Goal: Information Seeking & Learning: Learn about a topic

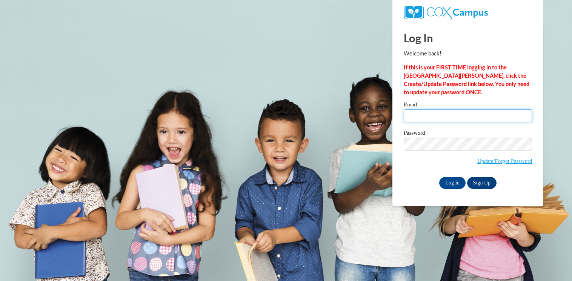
click at [450, 116] on input "Email" at bounding box center [468, 115] width 128 height 13
type input "mgehrke@antigoschools.org"
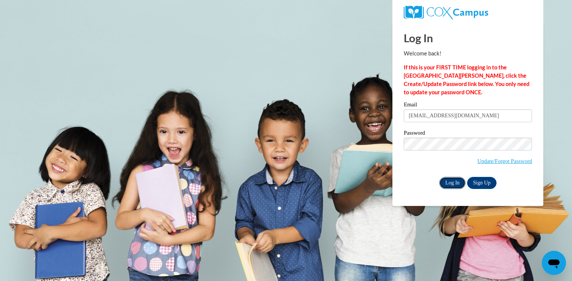
click at [453, 183] on input "Log In" at bounding box center [452, 183] width 26 height 12
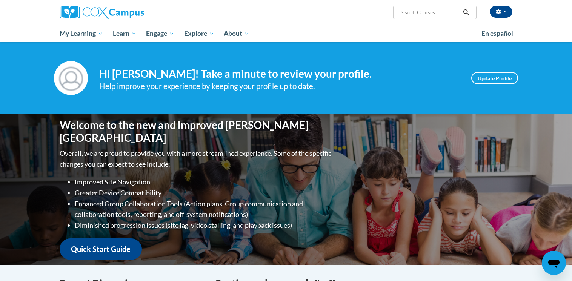
click at [77, 34] on span "My Learning" at bounding box center [81, 33] width 43 height 9
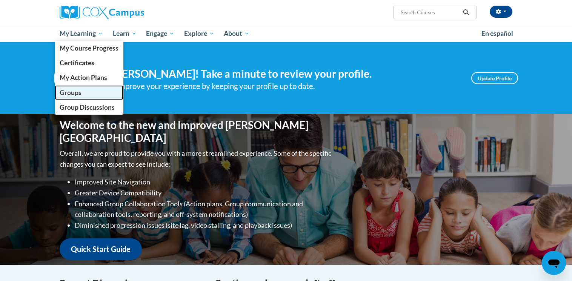
drag, startPoint x: 0, startPoint y: 0, endPoint x: 86, endPoint y: 92, distance: 126.3
click at [86, 92] on link "Groups" at bounding box center [89, 92] width 69 height 15
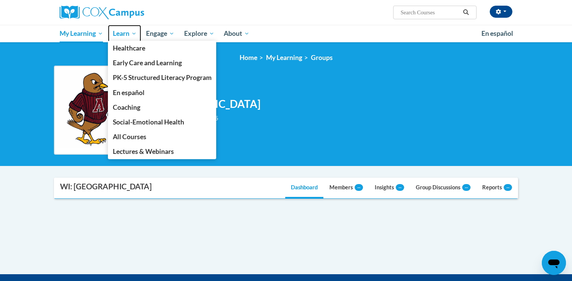
click at [123, 34] on span "Learn" at bounding box center [125, 33] width 24 height 9
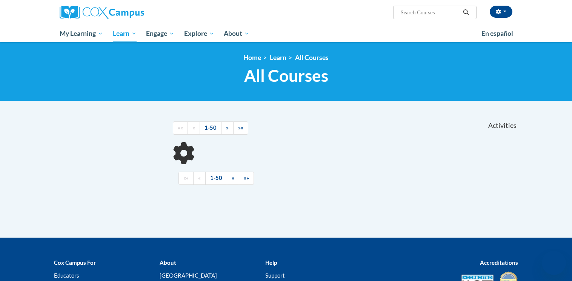
click at [84, 35] on span "My Learning" at bounding box center [81, 33] width 43 height 9
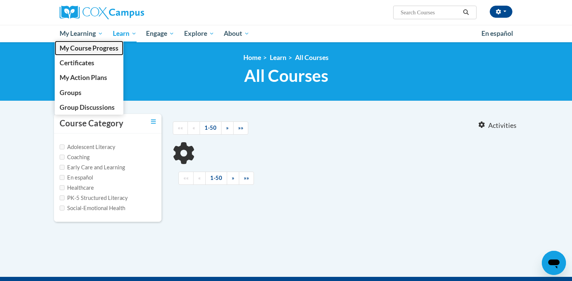
click at [82, 50] on span "My Course Progress" at bounding box center [89, 48] width 59 height 8
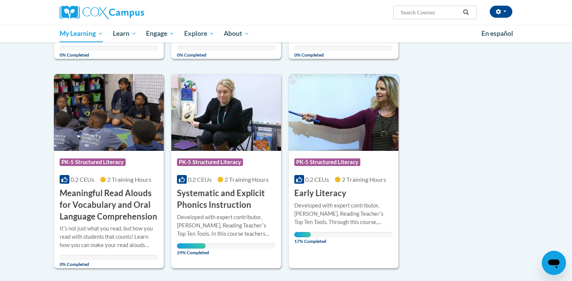
scroll to position [444, 0]
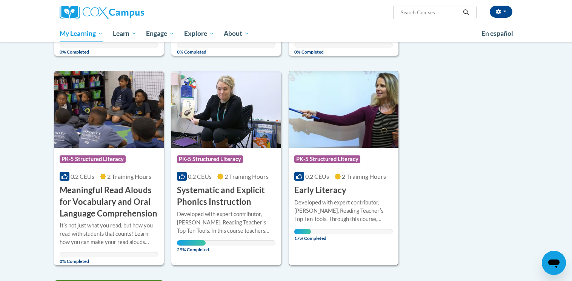
click at [328, 195] on h3 "Early Literacy" at bounding box center [320, 191] width 52 height 12
click at [323, 145] on img at bounding box center [344, 109] width 110 height 77
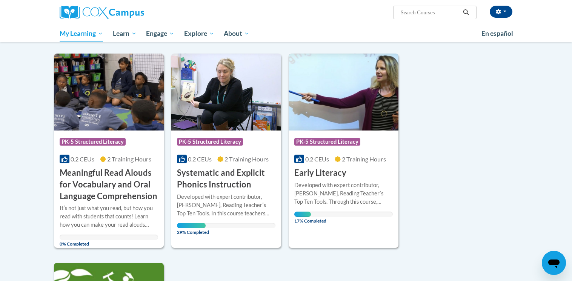
scroll to position [472, 0]
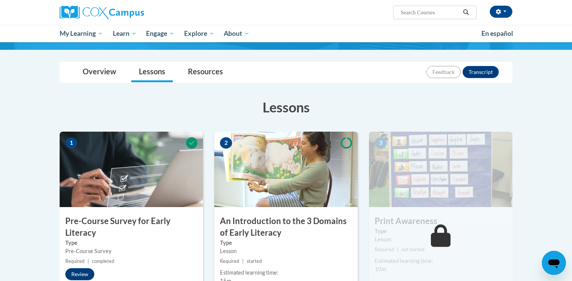
scroll to position [63, 0]
